Goal: Navigation & Orientation: Find specific page/section

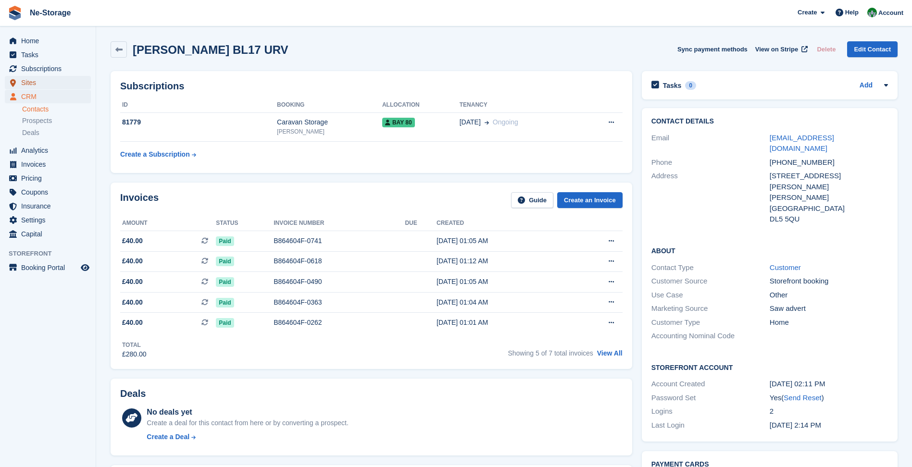
drag, startPoint x: 37, startPoint y: 87, endPoint x: 65, endPoint y: 100, distance: 31.2
click at [37, 87] on span "Sites" at bounding box center [50, 82] width 58 height 13
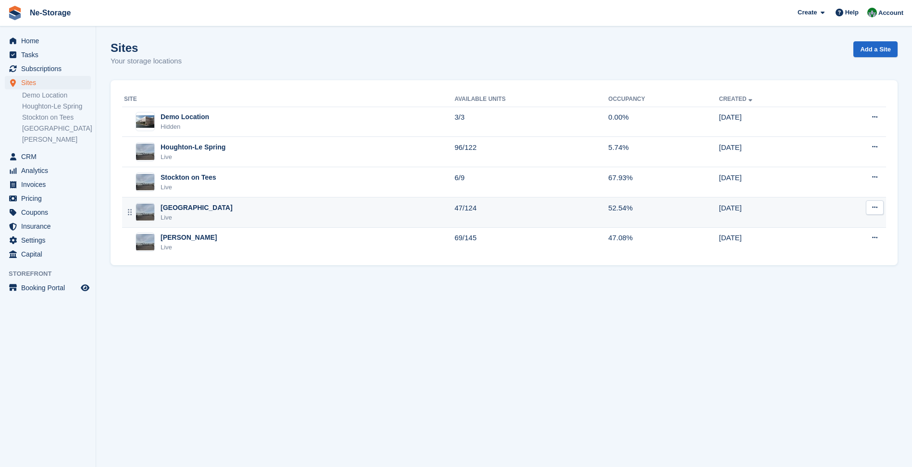
click at [222, 217] on div "Durham Live" at bounding box center [289, 213] width 330 height 20
